Goal: Information Seeking & Learning: Learn about a topic

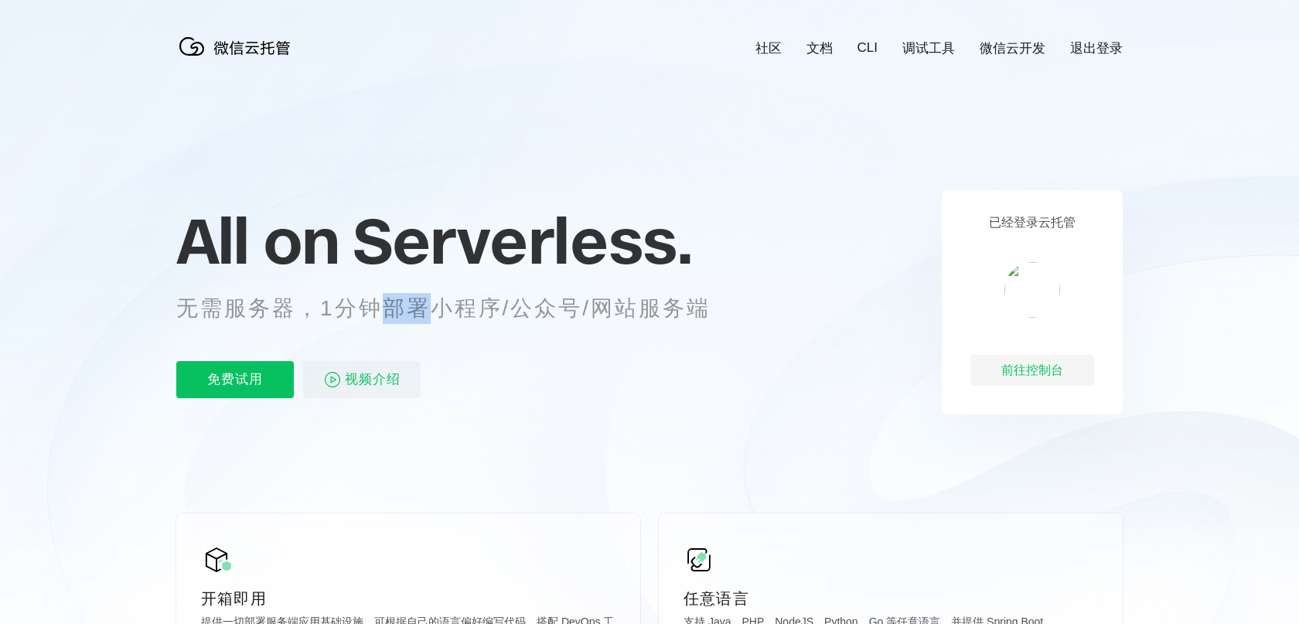
click at [397, 315] on p "无需服务器，1分钟部署小程序/公众号/网站服务端" at bounding box center [457, 308] width 563 height 31
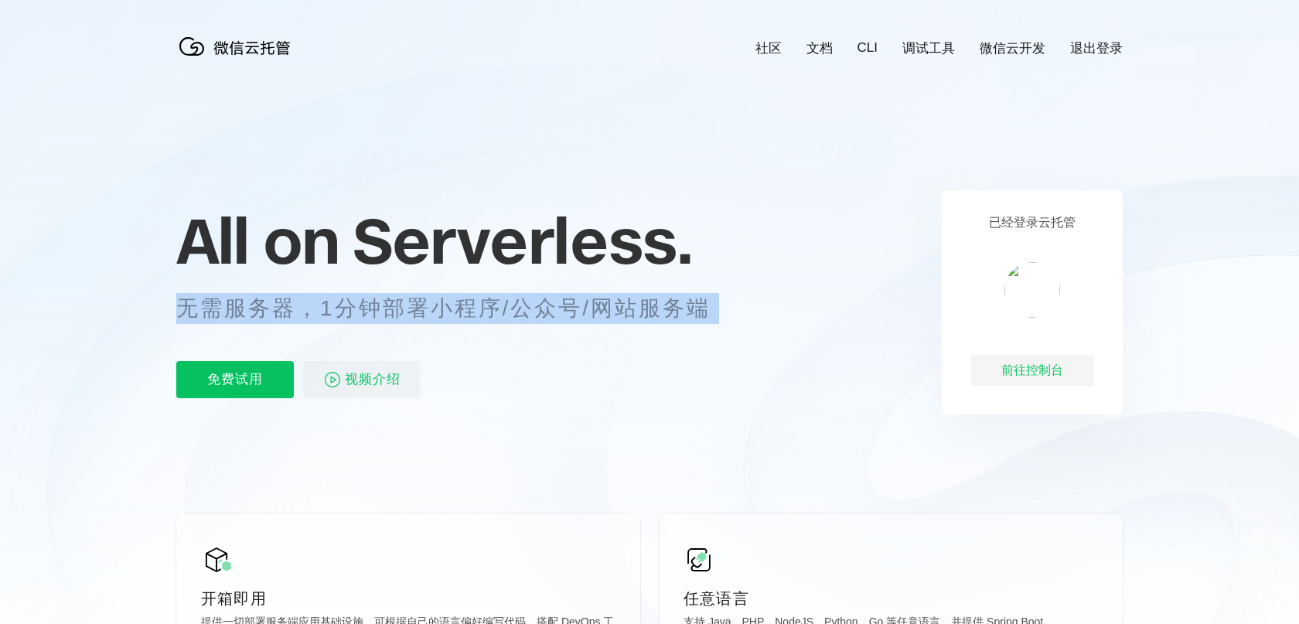
scroll to position [0, 2749]
click at [479, 305] on p "无需服务器，1分钟部署小程序/公众号/网站服务端" at bounding box center [457, 308] width 563 height 31
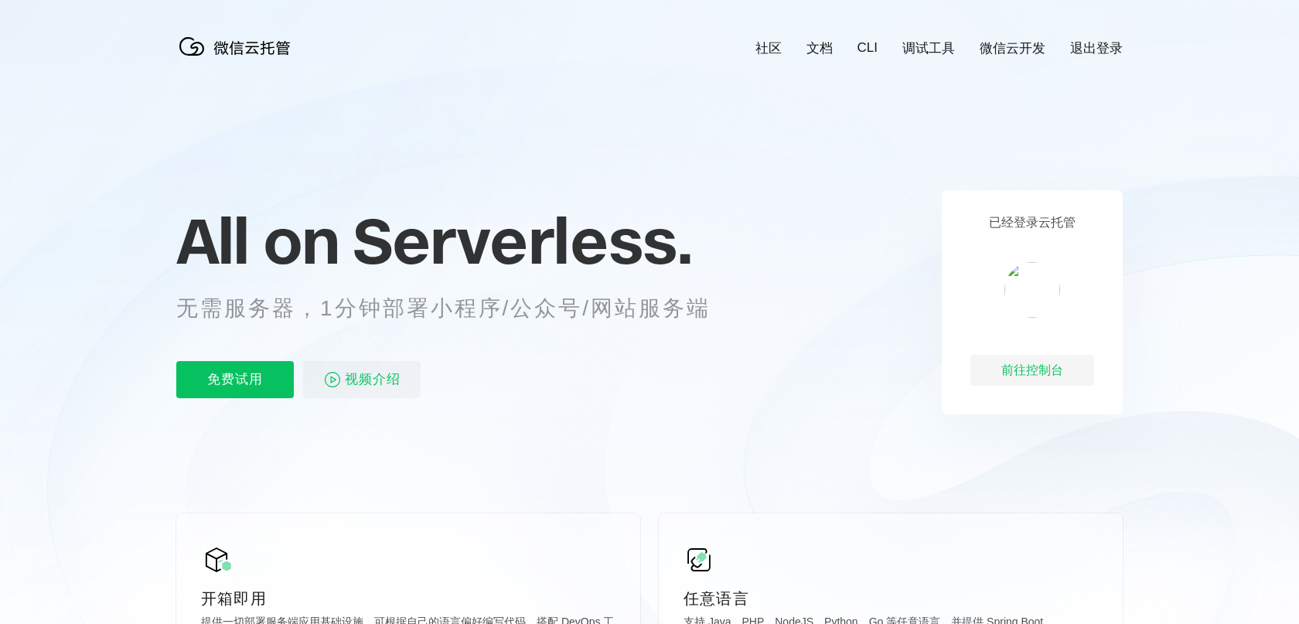
click at [479, 305] on p "无需服务器，1分钟部署小程序/公众号/网站服务端" at bounding box center [457, 308] width 563 height 31
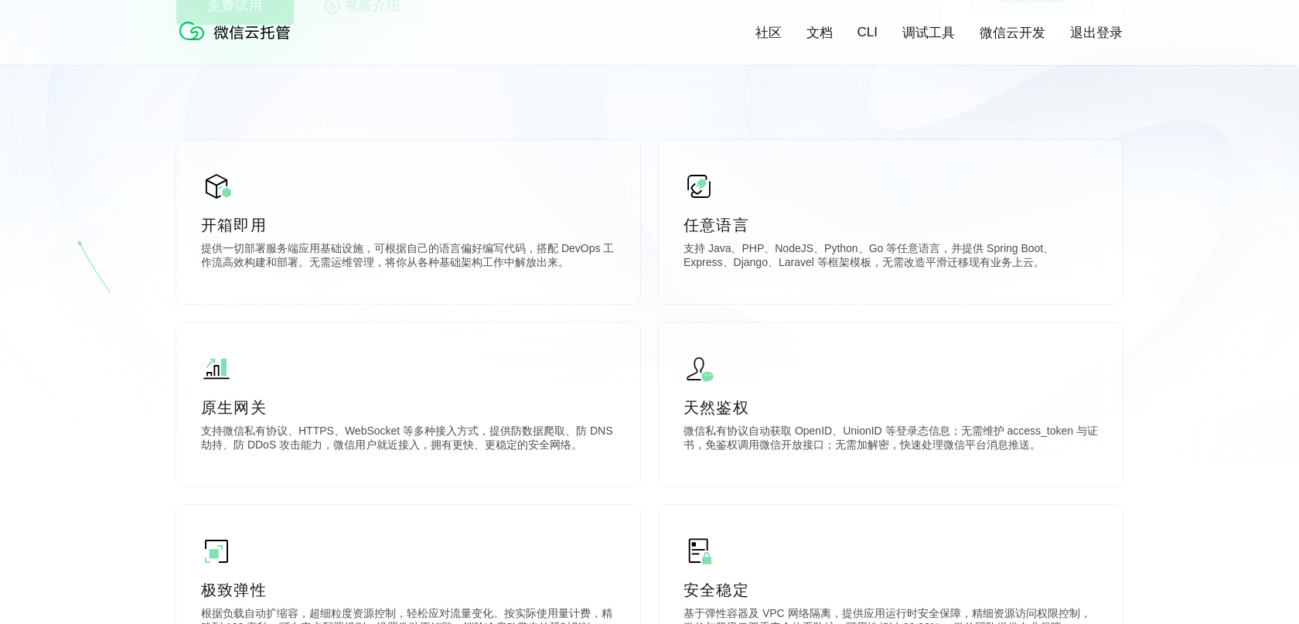
scroll to position [423, 0]
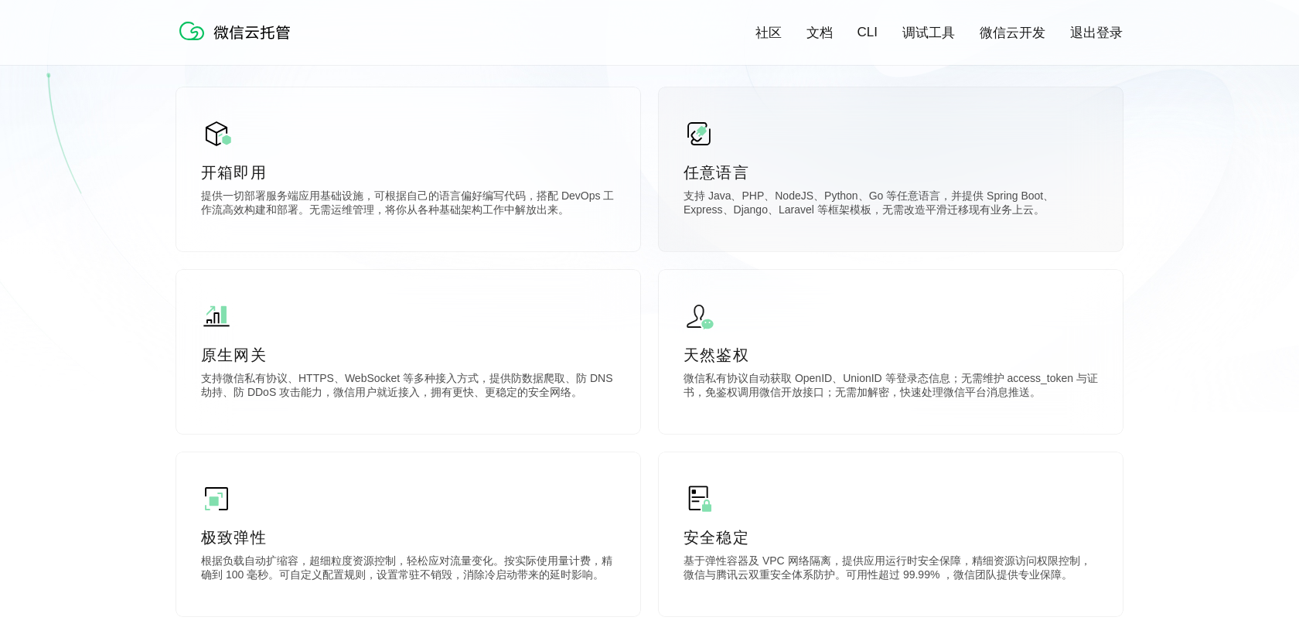
click at [768, 206] on p "支持 Java、PHP、NodeJS、Python、Go 等任意语言，并提供 Spring Boot、Express、Django、Laravel 等框架模板…" at bounding box center [890, 204] width 414 height 31
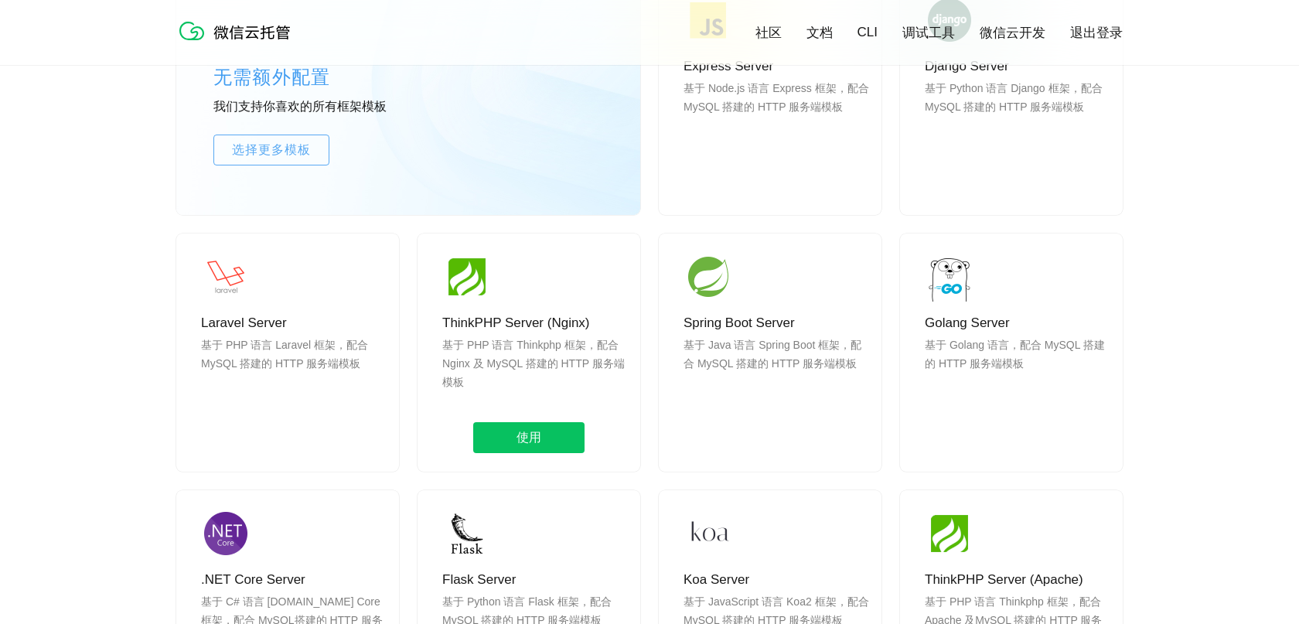
scroll to position [1521, 0]
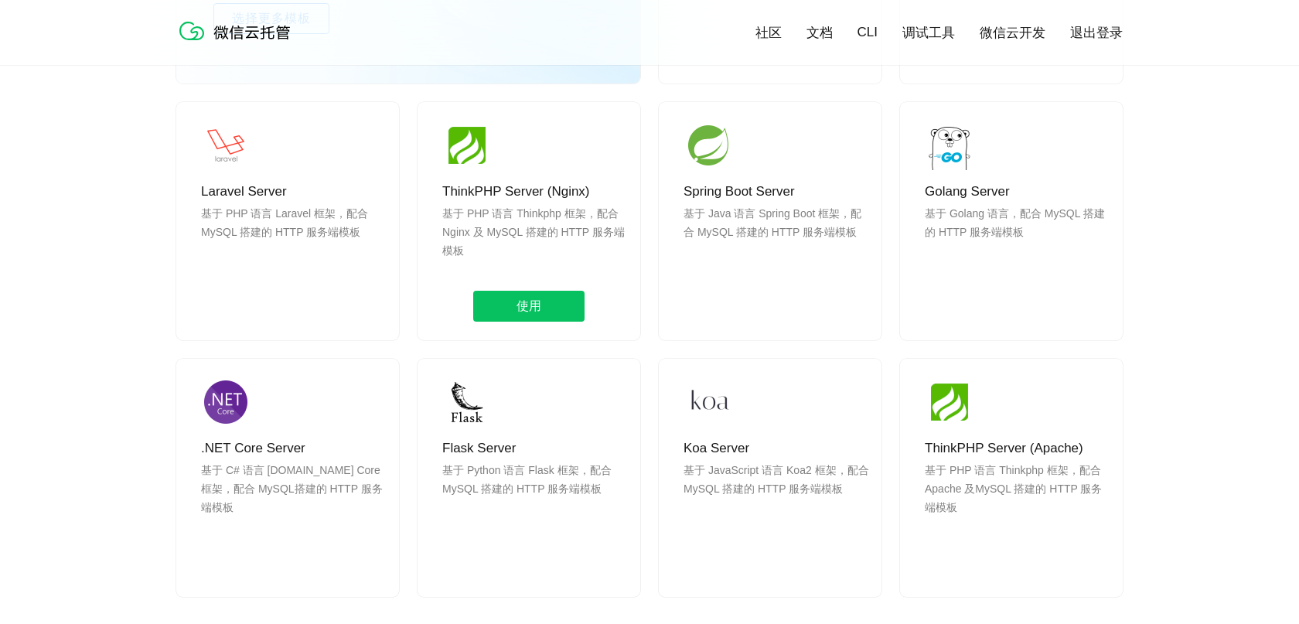
click at [482, 221] on p "基于 PHP 语言 Thinkphp 框架，配合 Nginx 及 MySQL 搭建的 HTTP 服务端模板" at bounding box center [535, 241] width 186 height 74
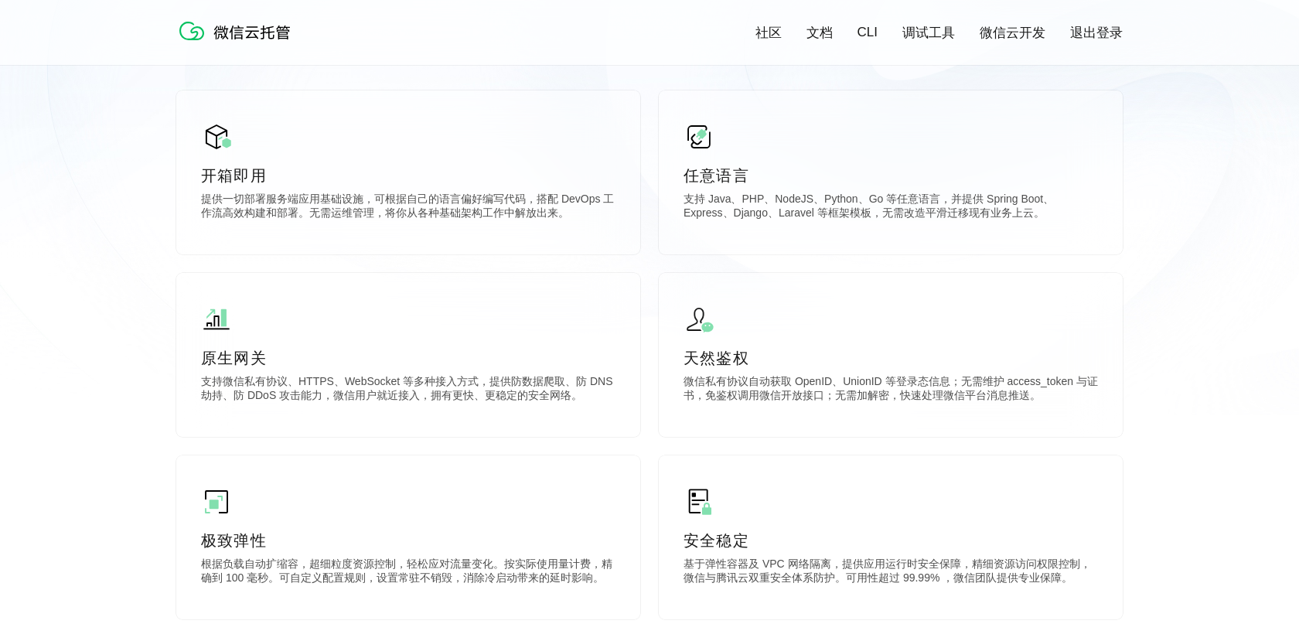
scroll to position [0, 0]
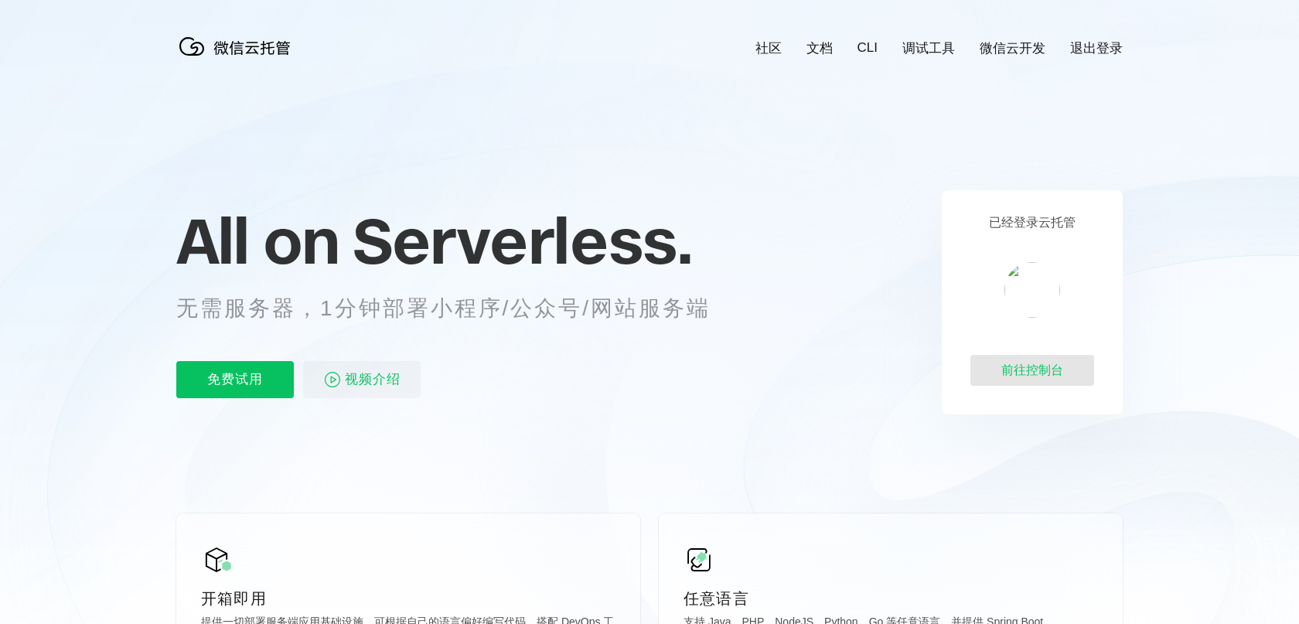
click at [1057, 370] on div "前往控制台" at bounding box center [1032, 370] width 124 height 31
click at [346, 301] on p "无需服务器，1分钟部署小程序/公众号/网站服务端" at bounding box center [457, 308] width 563 height 31
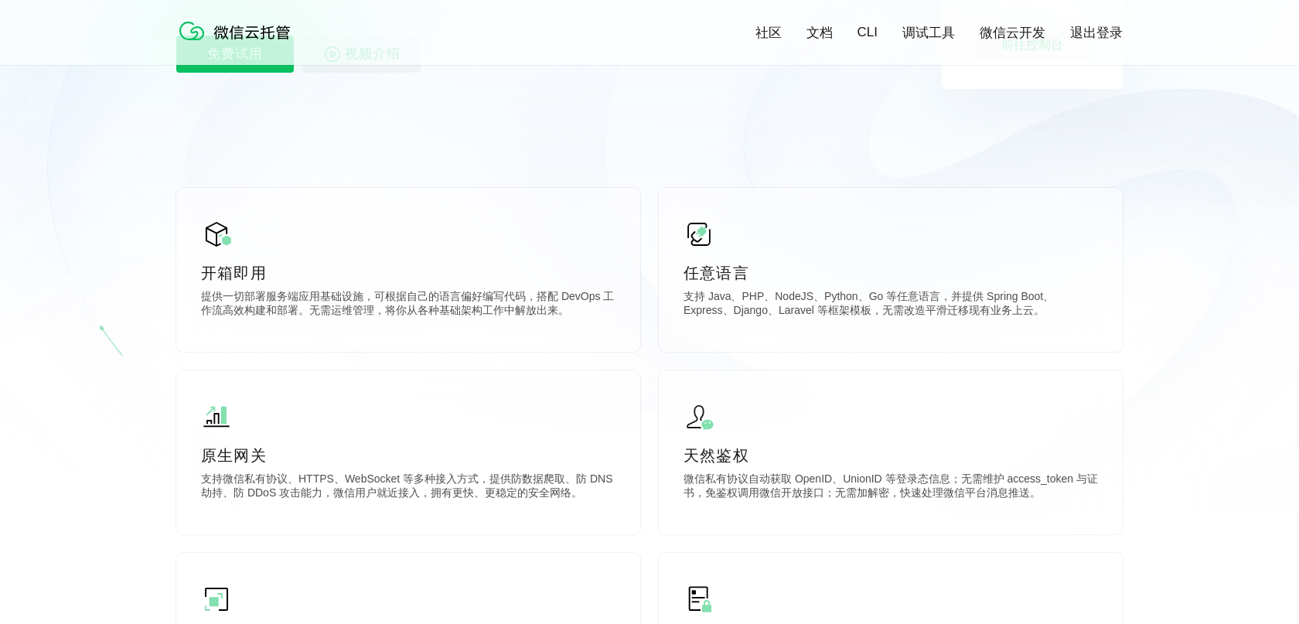
scroll to position [403, 0]
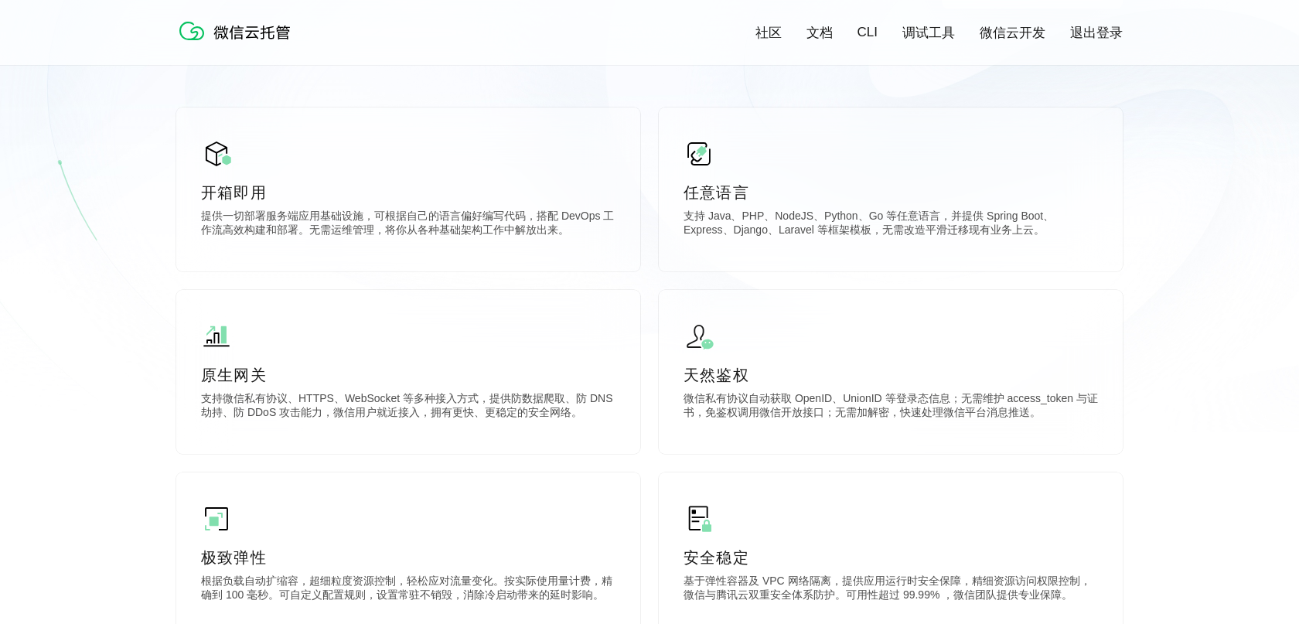
click at [101, 387] on icon at bounding box center [649, 14] width 1484 height 835
click at [796, 421] on p "微信私有协议自动获取 OpenID、UnionID 等登录态信息；无需维护 access_token 与证书，免鉴权调用微信开放接口；无需加解密，快速处理微信…" at bounding box center [890, 407] width 414 height 31
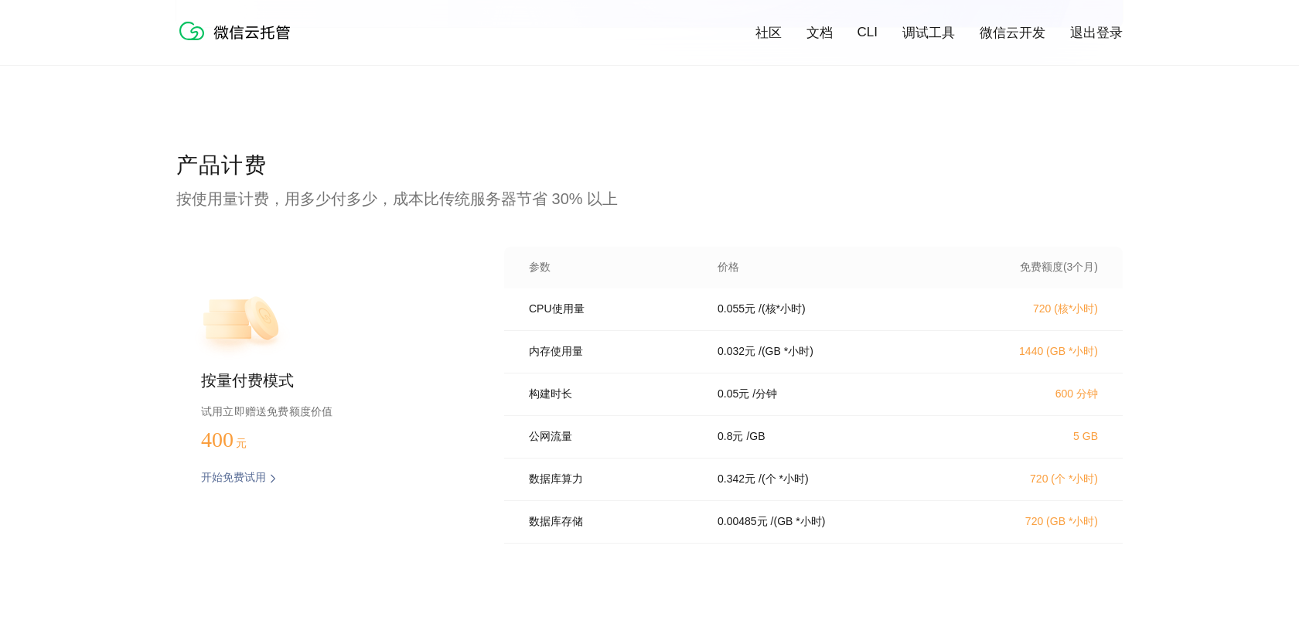
scroll to position [3025, 0]
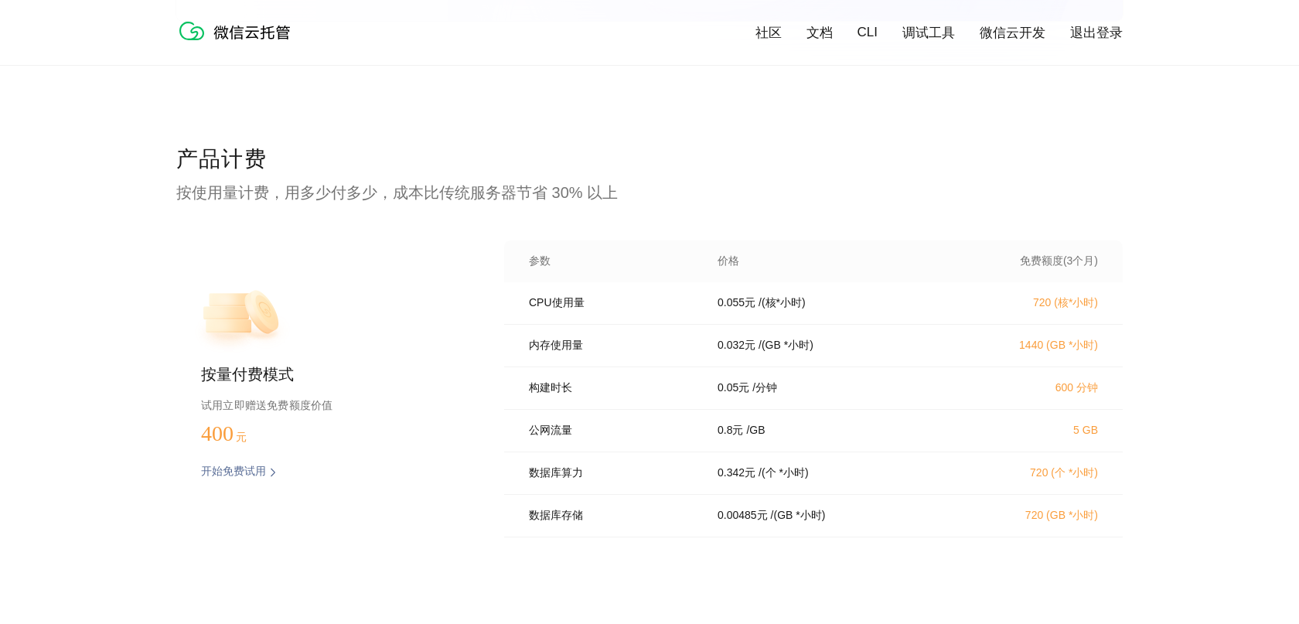
click at [240, 406] on p "试用立即赠送免费额度价值" at bounding box center [328, 405] width 254 height 20
click at [566, 320] on div "CPU使用量 0.055 元 / (核*小时) 720 (核*小时)" at bounding box center [813, 303] width 618 height 43
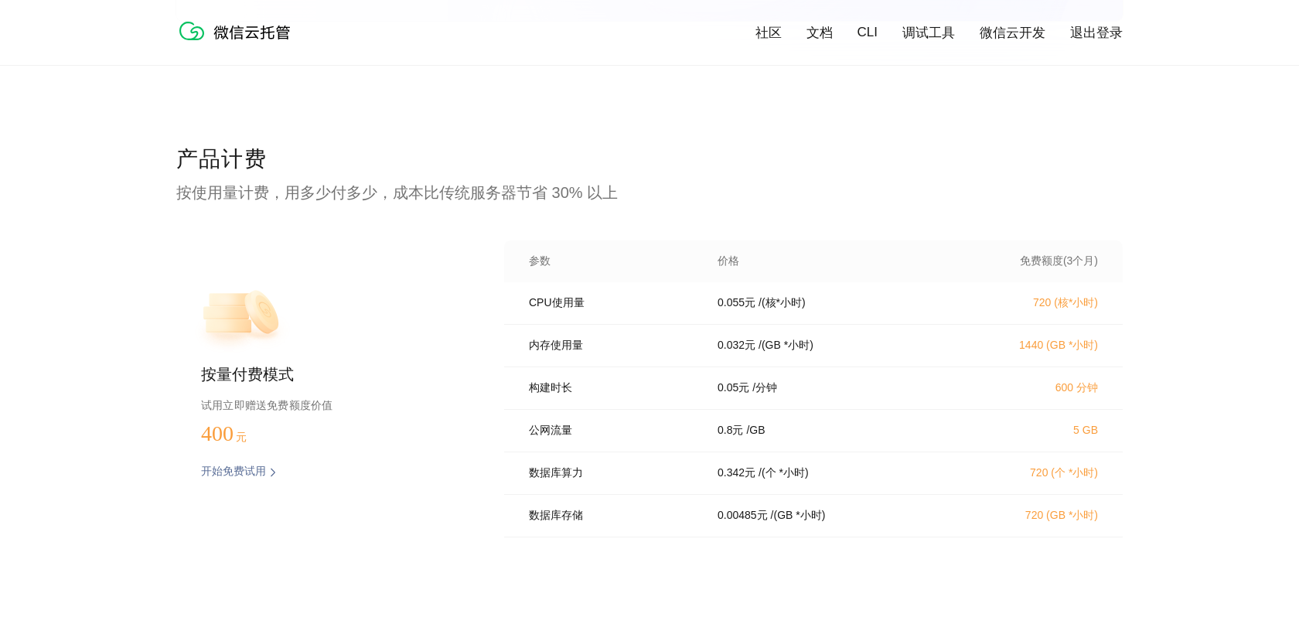
click at [566, 320] on div "CPU使用量 0.055 元 / (核*小时) 720 (核*小时)" at bounding box center [813, 303] width 618 height 43
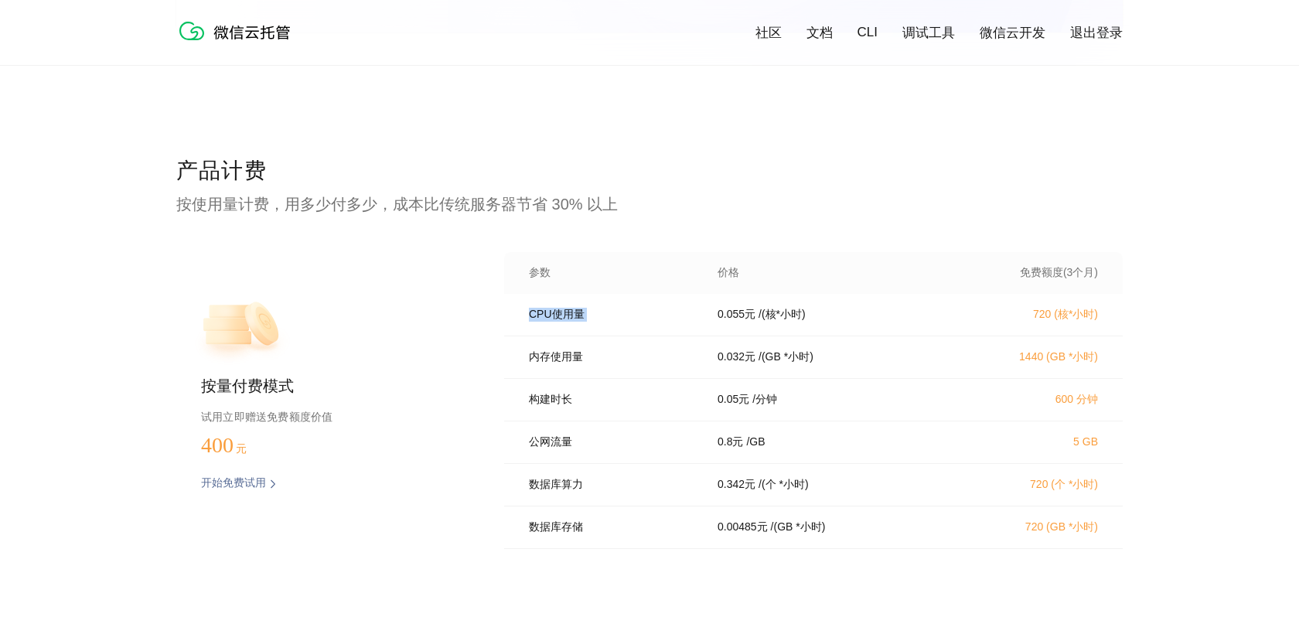
scroll to position [3024, 0]
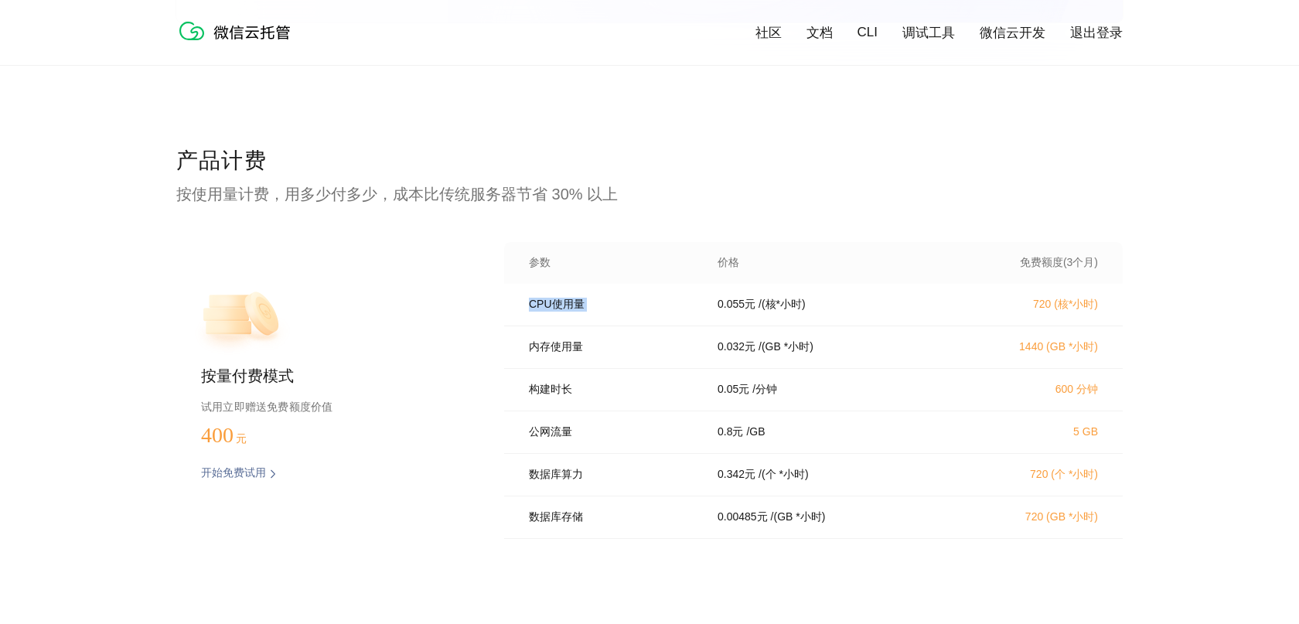
click at [562, 429] on div "公网流量 0.8 元 / GB 5 GB" at bounding box center [813, 432] width 618 height 43
click at [550, 383] on div "构建时长 0.05 元 / 分钟 600 分钟" at bounding box center [813, 390] width 618 height 43
click at [554, 346] on p "内存使用量" at bounding box center [612, 347] width 167 height 14
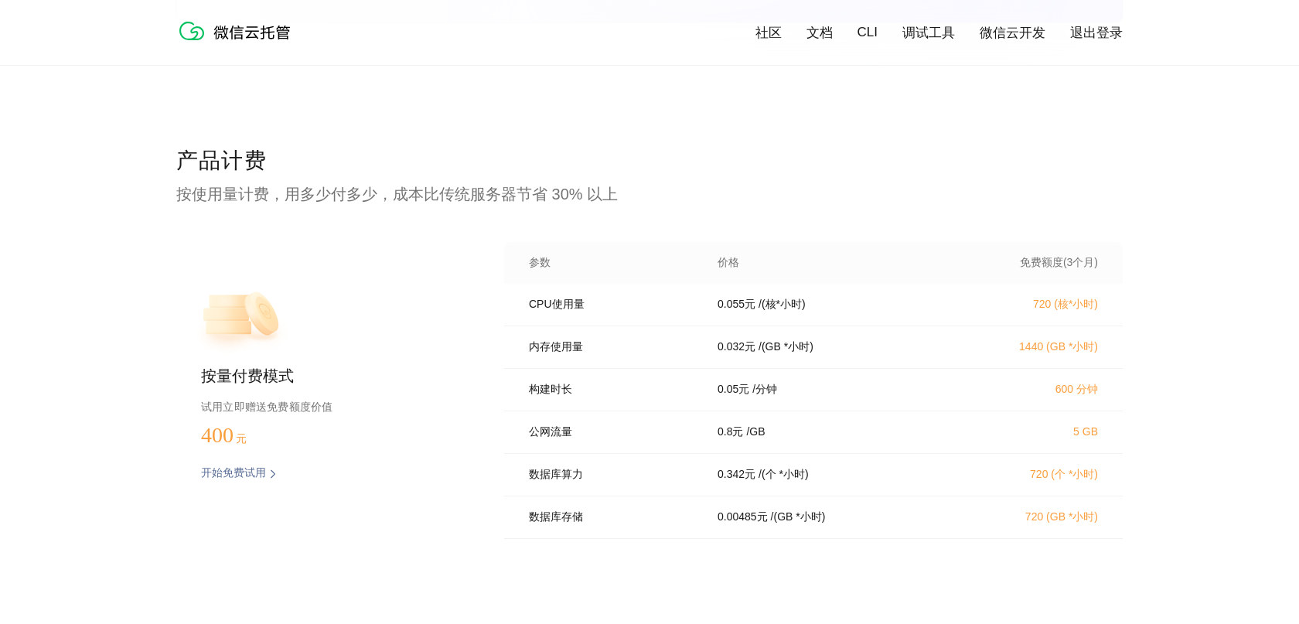
click at [554, 346] on p "内存使用量" at bounding box center [612, 347] width 167 height 14
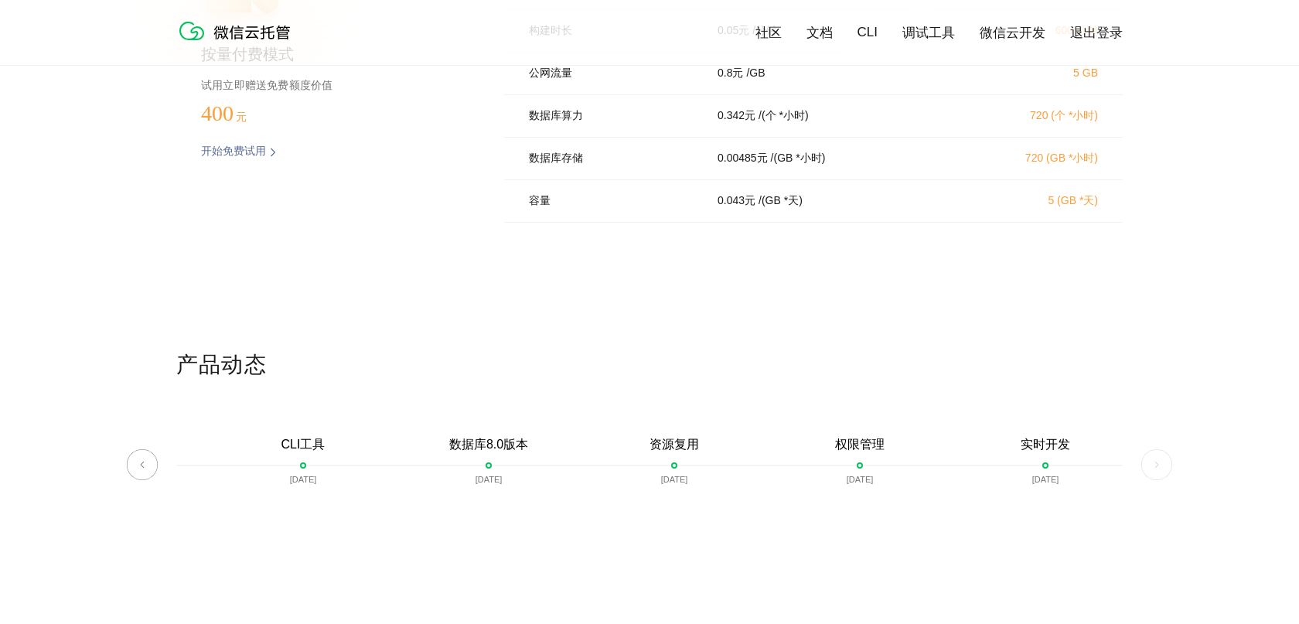
scroll to position [3916, 0]
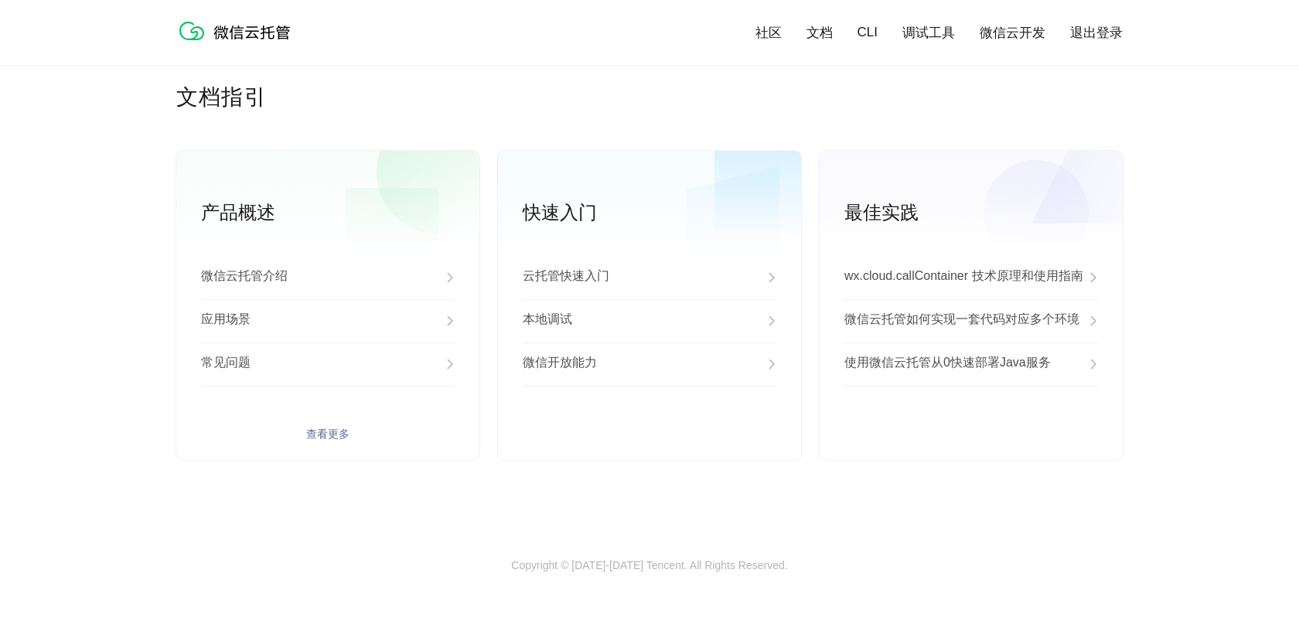
click at [251, 316] on div "应用场景" at bounding box center [328, 320] width 254 height 43
click at [639, 425] on div "云托管快速入门 本地调试 微信开放能力 查看更多" at bounding box center [649, 358] width 303 height 204
click at [587, 354] on div "微信开放能力" at bounding box center [650, 363] width 254 height 43
click at [1000, 28] on link "微信云开发" at bounding box center [1012, 33] width 66 height 18
click at [969, 430] on link "查看更多" at bounding box center [971, 435] width 254 height 14
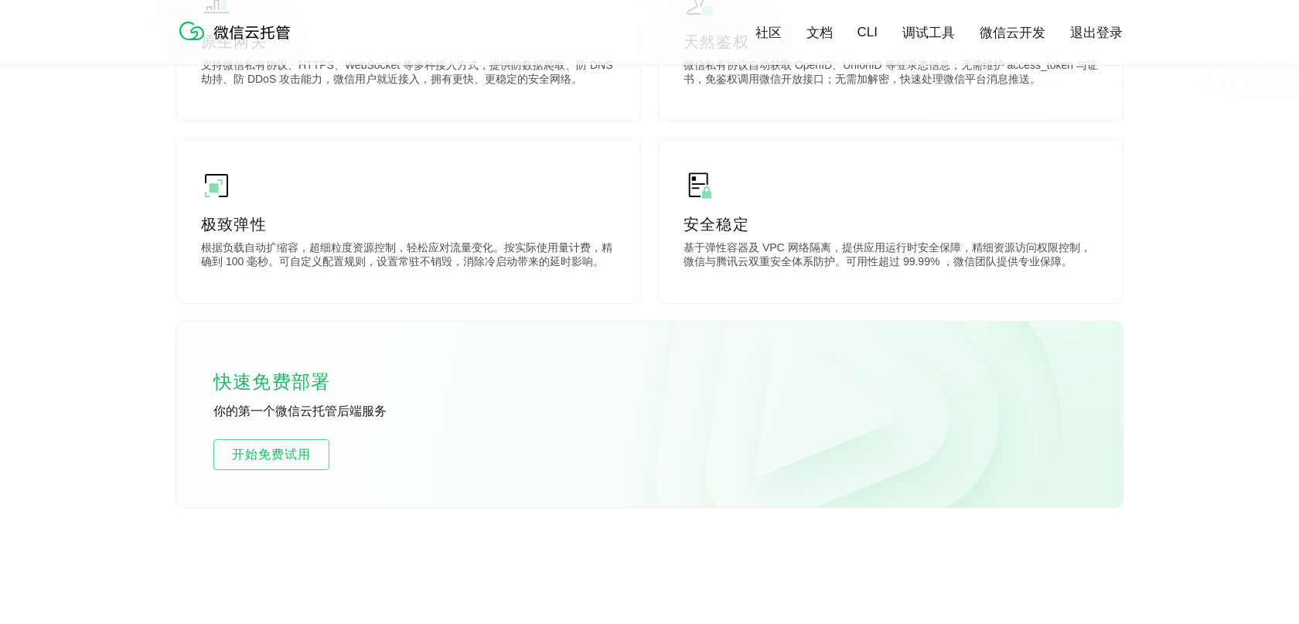
scroll to position [588, 0]
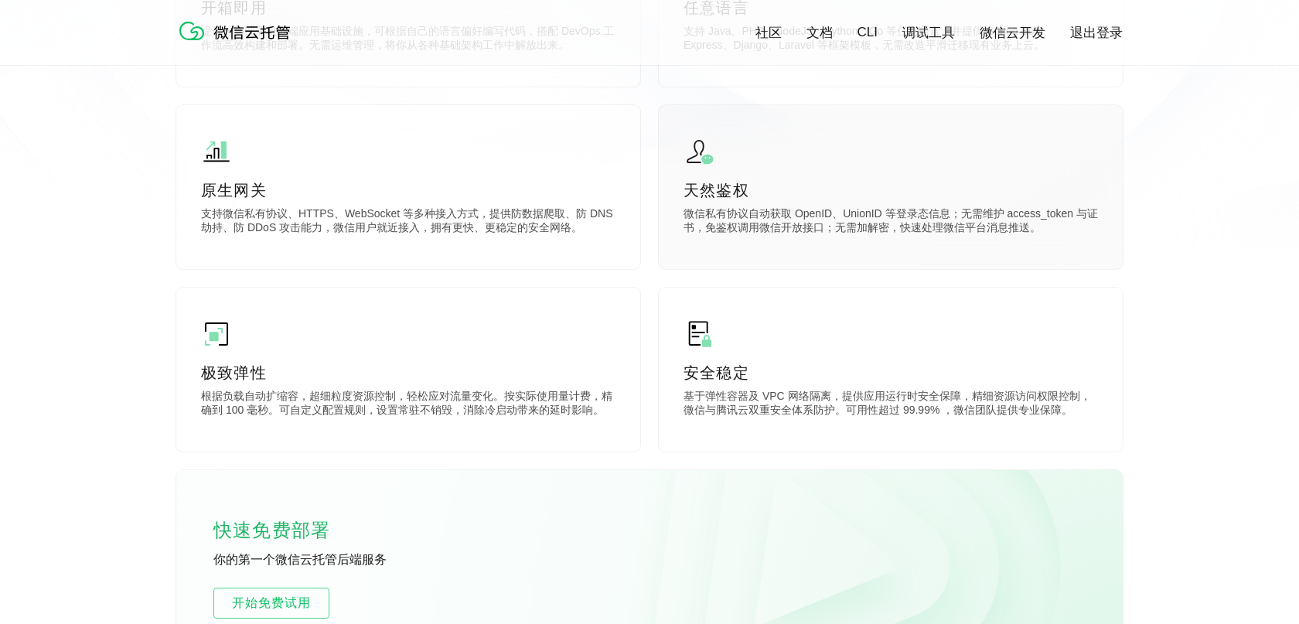
drag, startPoint x: 689, startPoint y: 220, endPoint x: 793, endPoint y: 220, distance: 104.4
click at [793, 220] on p "微信私有协议自动获取 OpenID、UnionID 等登录态信息；无需维护 access_token 与证书，免鉴权调用微信开放接口；无需加解密，快速处理微信…" at bounding box center [890, 222] width 414 height 31
click at [775, 227] on p "微信私有协议自动获取 OpenID、UnionID 等登录态信息；无需维护 access_token 与证书，免鉴权调用微信开放接口；无需加解密，快速处理微信…" at bounding box center [890, 222] width 414 height 31
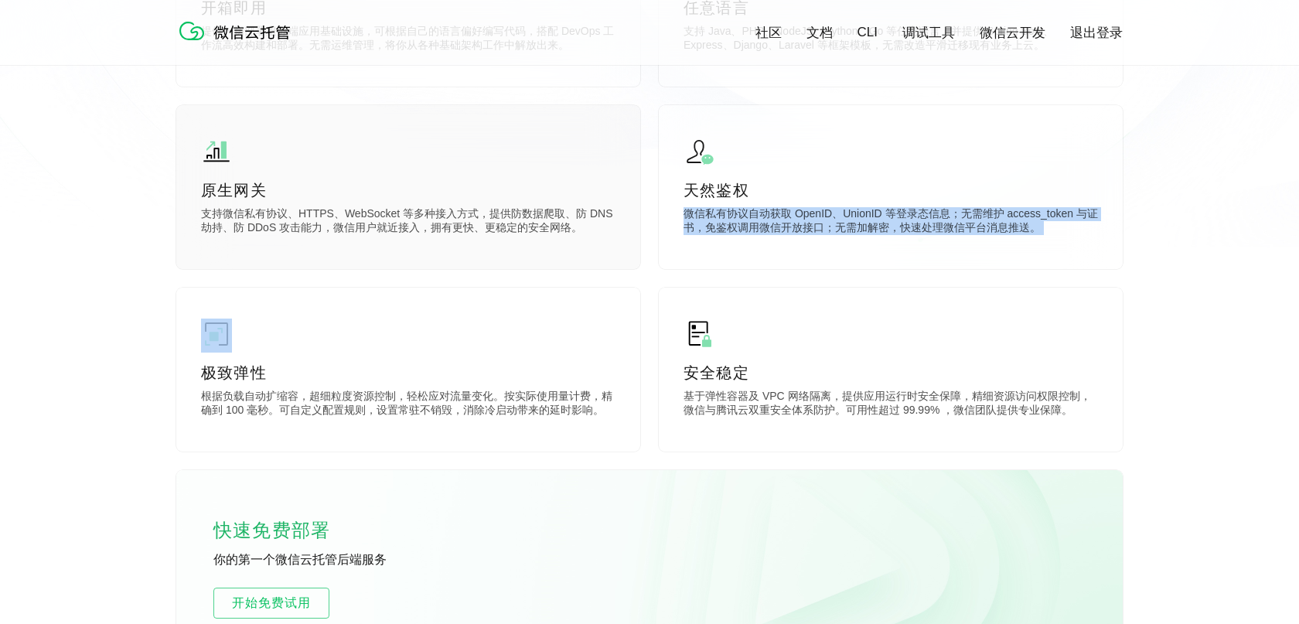
click at [413, 240] on div "原生网关 支持微信私有协议、HTTPS、WebSocket 等多种接入方式，提供防数据爬取、防 DNS 劫持、防 DDoS 攻击能力，微信用户就近接入，拥有更…" at bounding box center [408, 187] width 464 height 164
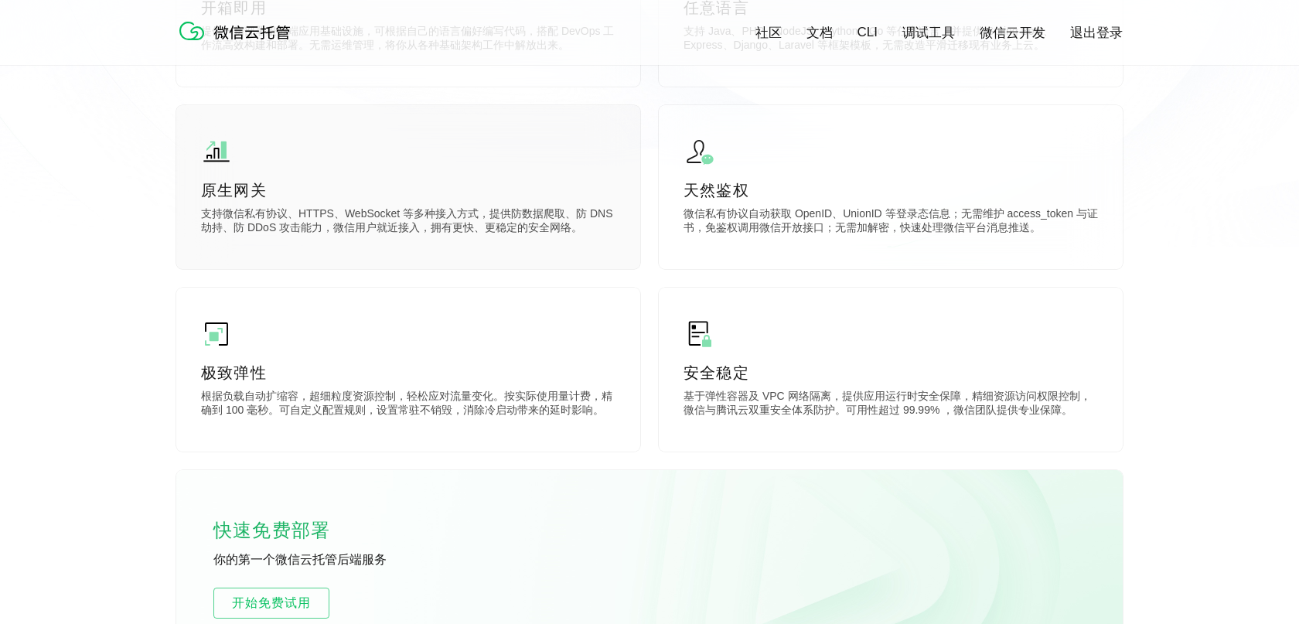
click at [413, 240] on div "原生网关 支持微信私有协议、HTTPS、WebSocket 等多种接入方式，提供防数据爬取、防 DNS 劫持、防 DDoS 攻击能力，微信用户就近接入，拥有更…" at bounding box center [408, 187] width 464 height 164
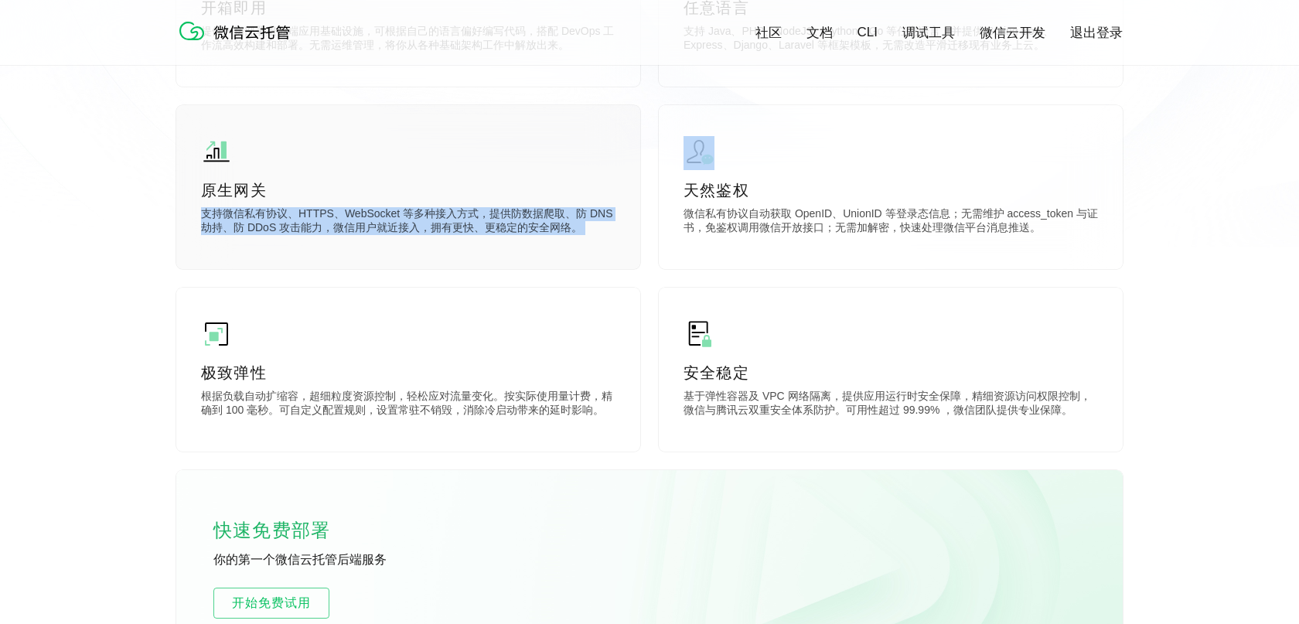
click at [387, 240] on div "原生网关 支持微信私有协议、HTTPS、WebSocket 等多种接入方式，提供防数据爬取、防 DNS 劫持、防 DDoS 攻击能力，微信用户就近接入，拥有更…" at bounding box center [408, 187] width 464 height 164
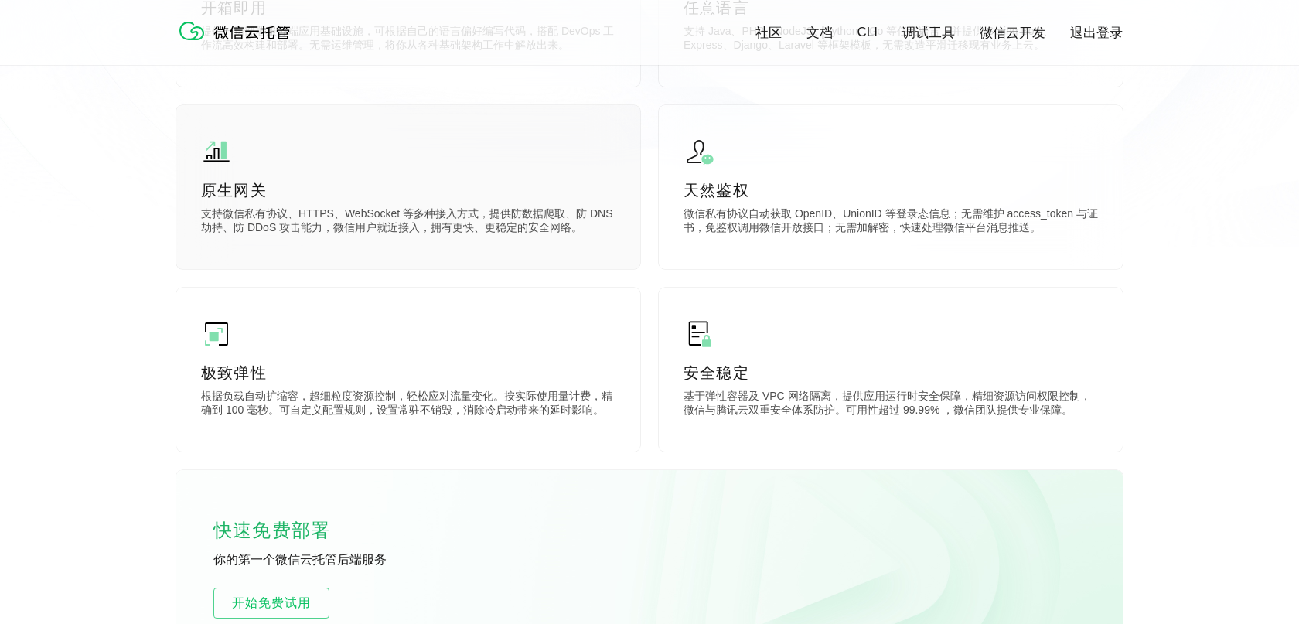
click at [387, 240] on div "原生网关 支持微信私有协议、HTTPS、WebSocket 等多种接入方式，提供防数据爬取、防 DNS 劫持、防 DDoS 攻击能力，微信用户就近接入，拥有更…" at bounding box center [408, 187] width 464 height 164
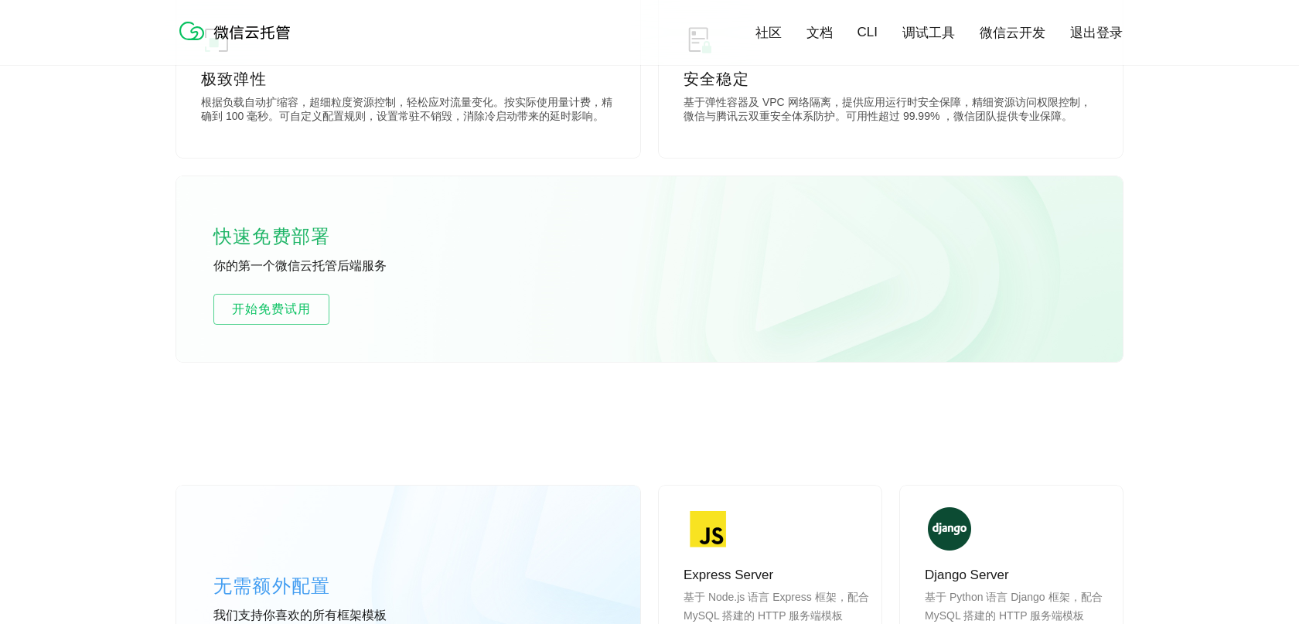
scroll to position [894, 0]
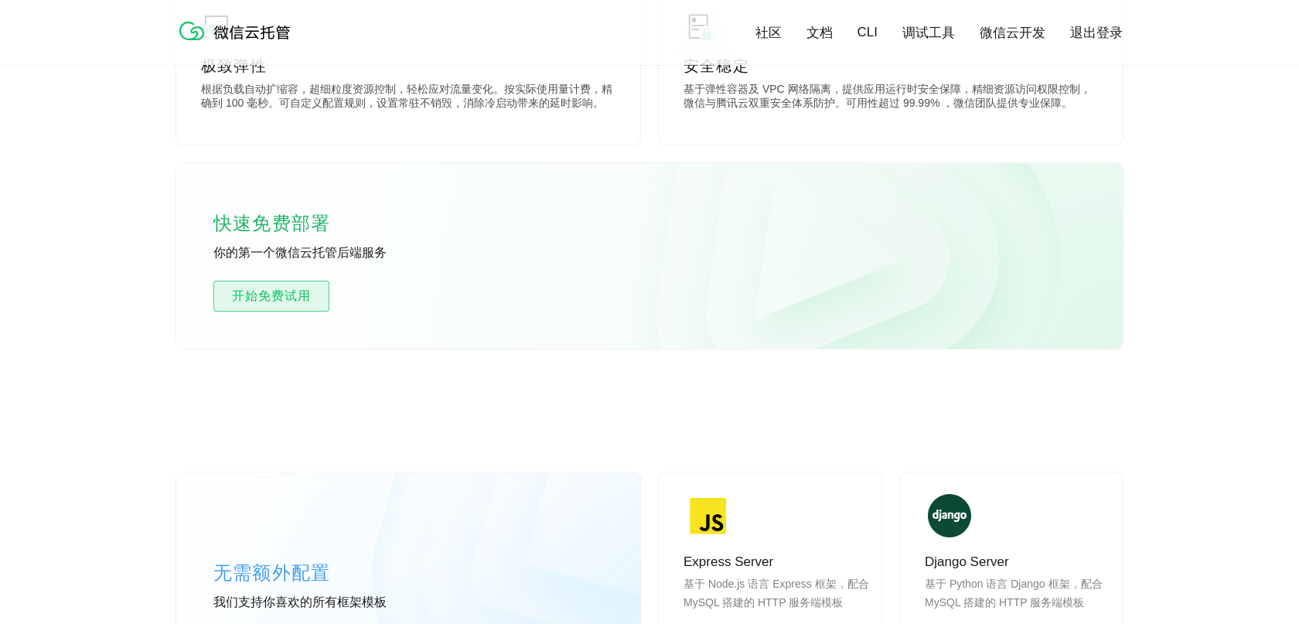
click at [319, 295] on span "开始免费试用" at bounding box center [271, 296] width 114 height 19
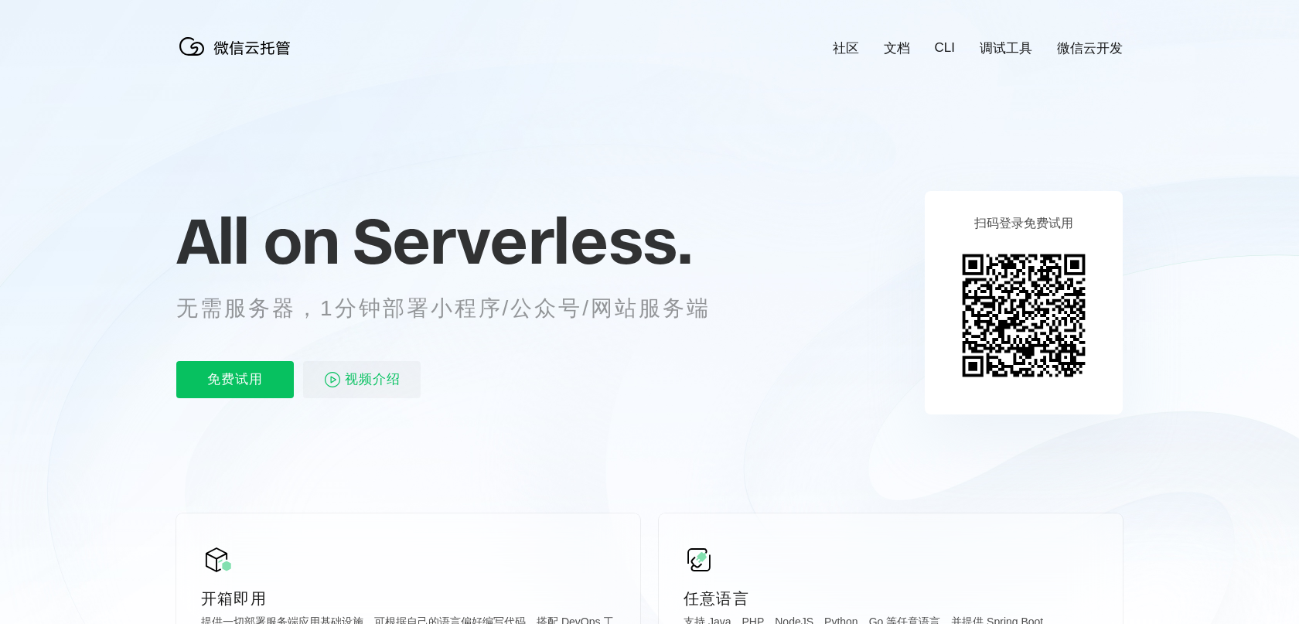
scroll to position [0, 2749]
